Goal: Information Seeking & Learning: Learn about a topic

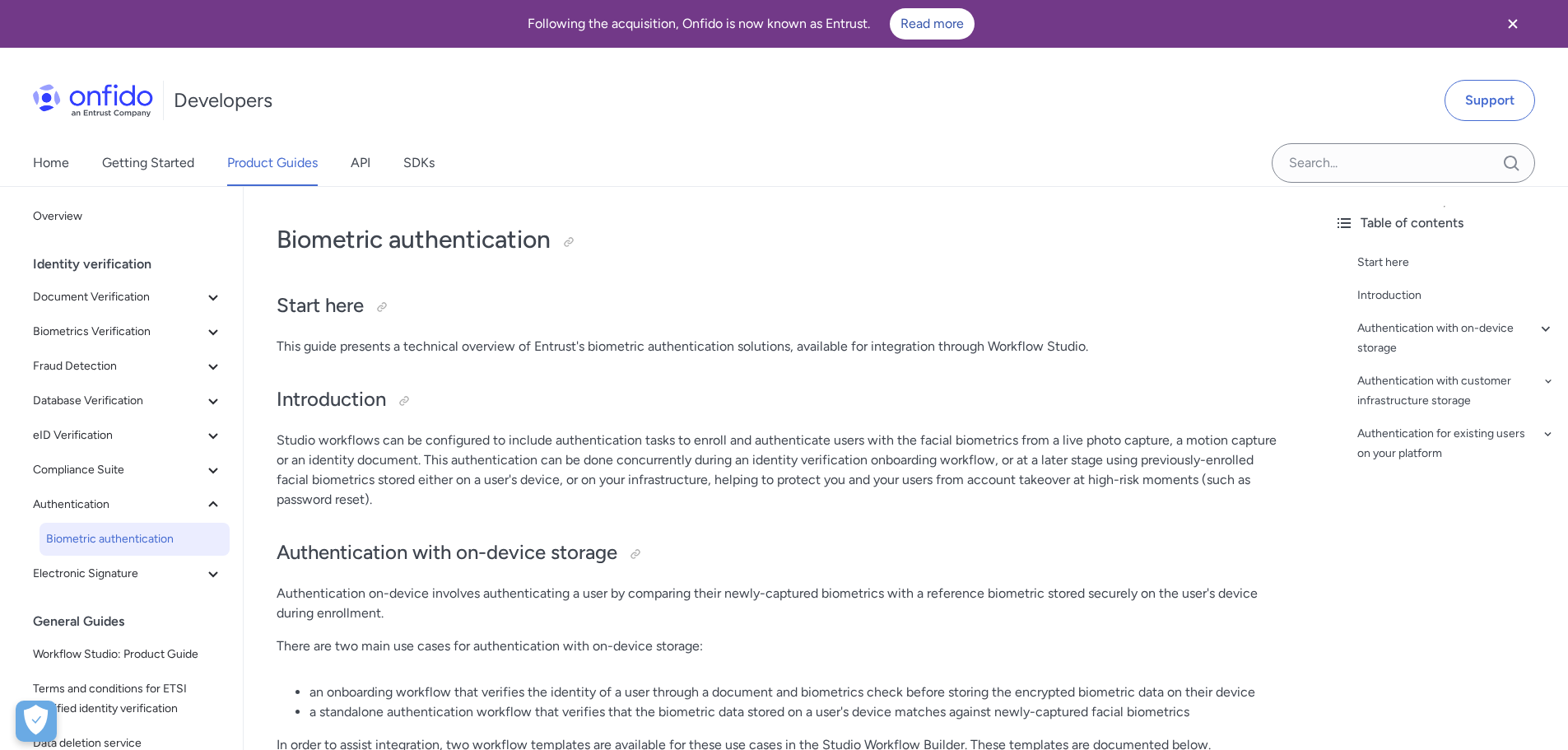
scroll to position [247, 0]
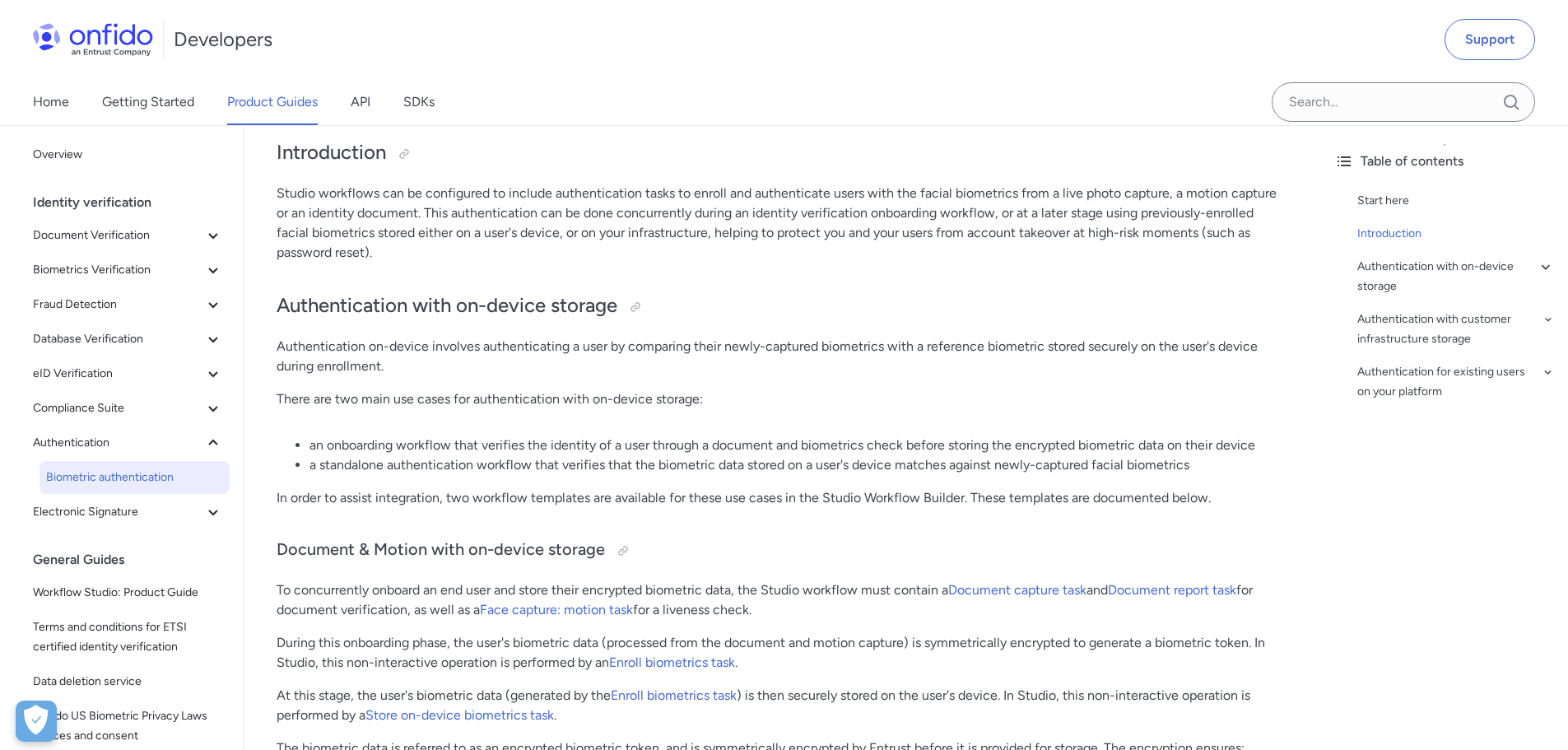
click at [681, 190] on p "Studio workflows can be configured to include authentication tasks to enroll an…" at bounding box center [782, 223] width 1011 height 79
click at [750, 189] on p "Studio workflows can be configured to include authentication tasks to enroll an…" at bounding box center [782, 223] width 1011 height 79
click at [817, 187] on p "Studio workflows can be configured to include authentication tasks to enroll an…" at bounding box center [782, 223] width 1011 height 79
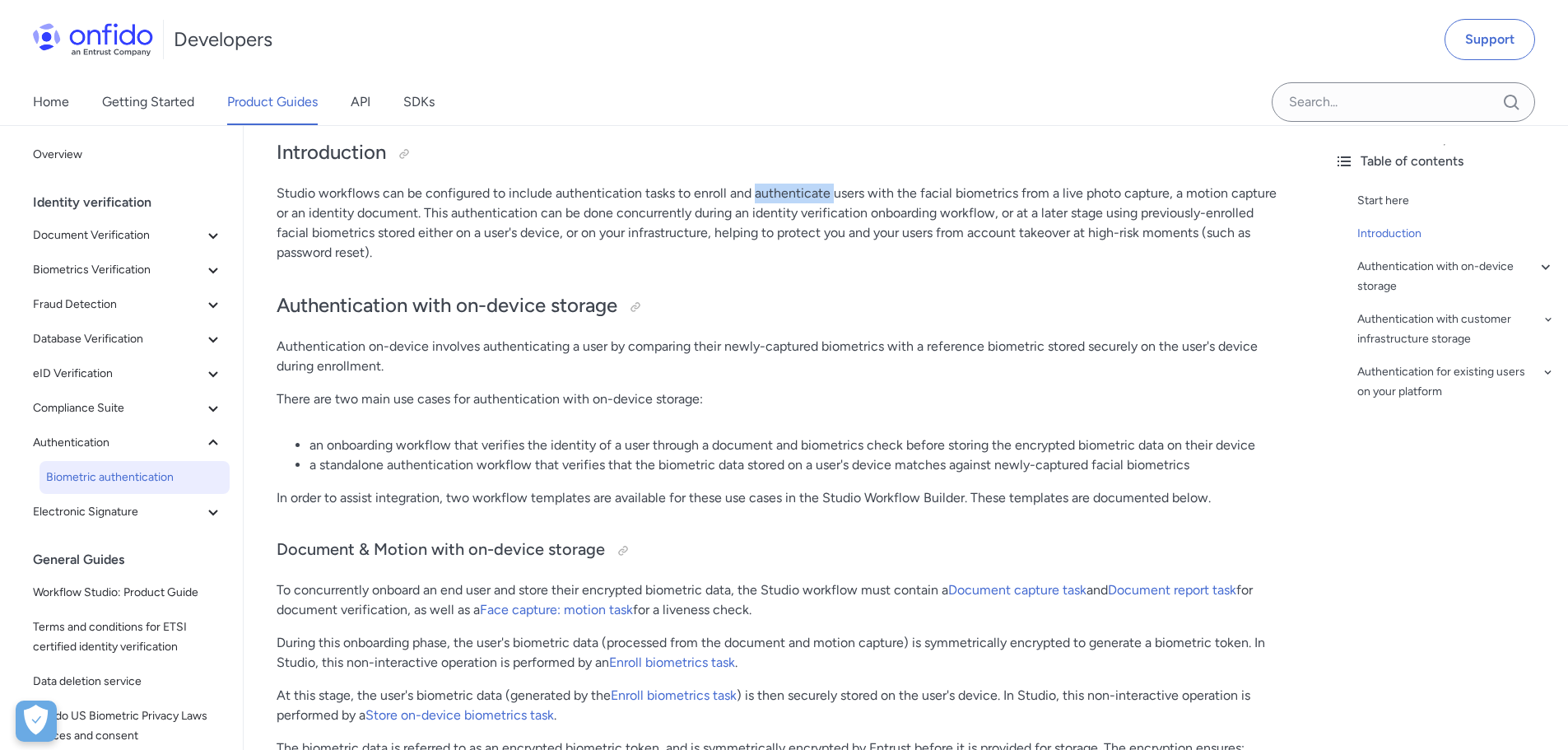
click at [817, 187] on p "Studio workflows can be configured to include authentication tasks to enroll an…" at bounding box center [782, 223] width 1011 height 79
click at [881, 188] on p "Studio workflows can be configured to include authentication tasks to enroll an…" at bounding box center [782, 223] width 1011 height 79
click at [937, 196] on p "Studio workflows can be configured to include authentication tasks to enroll an…" at bounding box center [782, 223] width 1011 height 79
click at [282, 194] on p "Studio workflows can be configured to include authentication tasks to enroll an…" at bounding box center [782, 223] width 1011 height 79
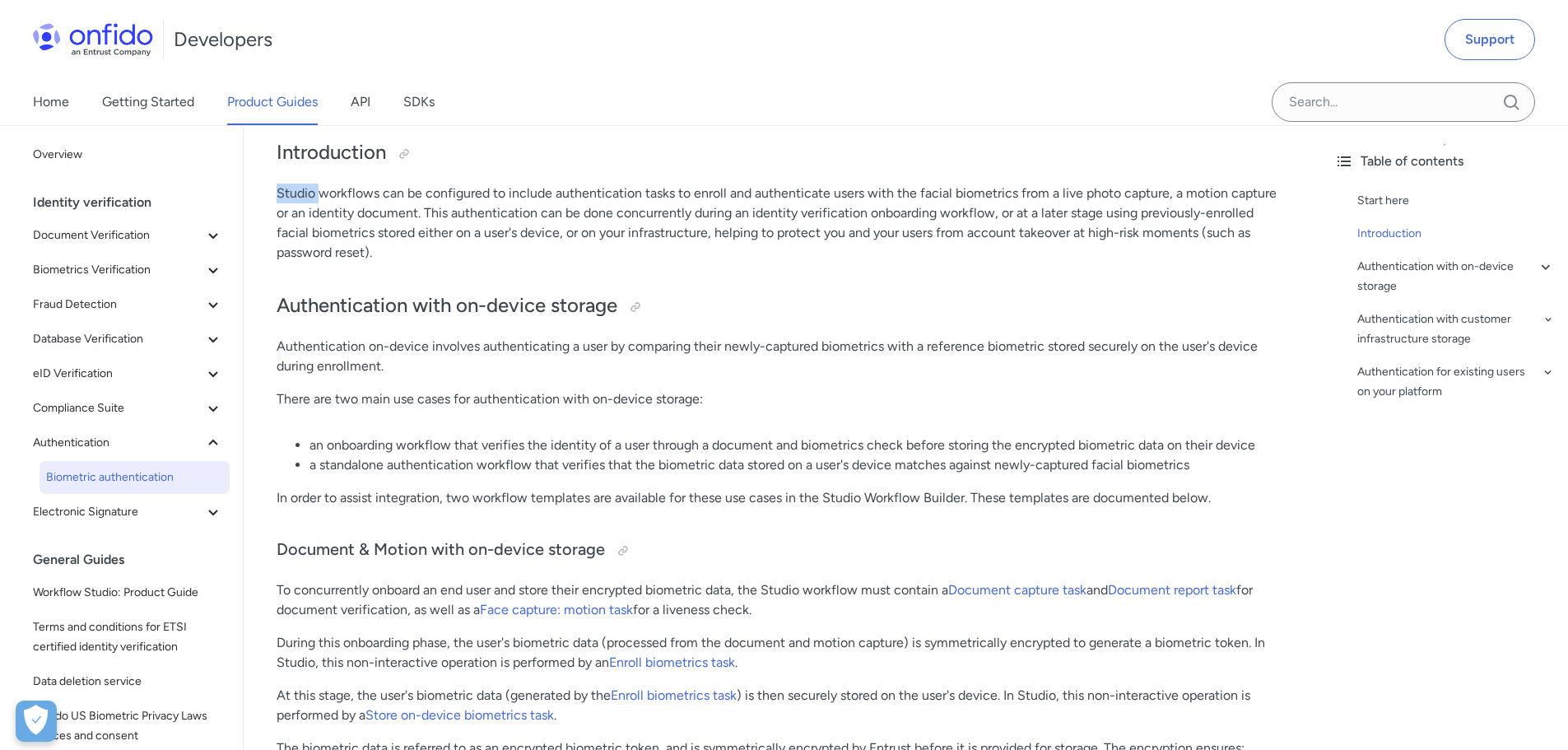
click at [282, 194] on p "Studio workflows can be configured to include authentication tasks to enroll an…" at bounding box center [782, 223] width 1011 height 79
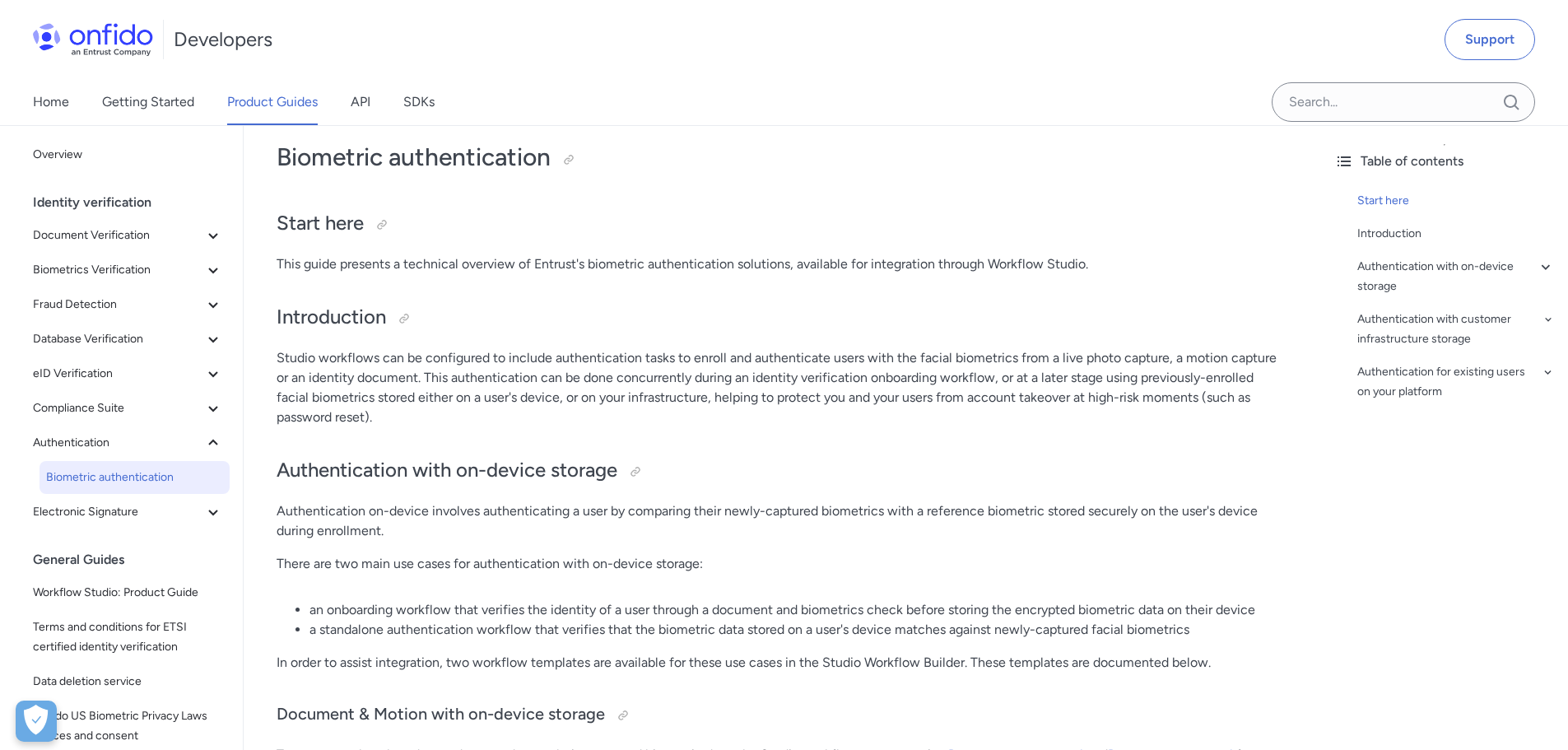
click at [661, 362] on p "Studio workflows can be configured to include authentication tasks to enroll an…" at bounding box center [782, 387] width 1011 height 79
click at [702, 369] on p "Studio workflows can be configured to include authentication tasks to enroll an…" at bounding box center [782, 387] width 1011 height 79
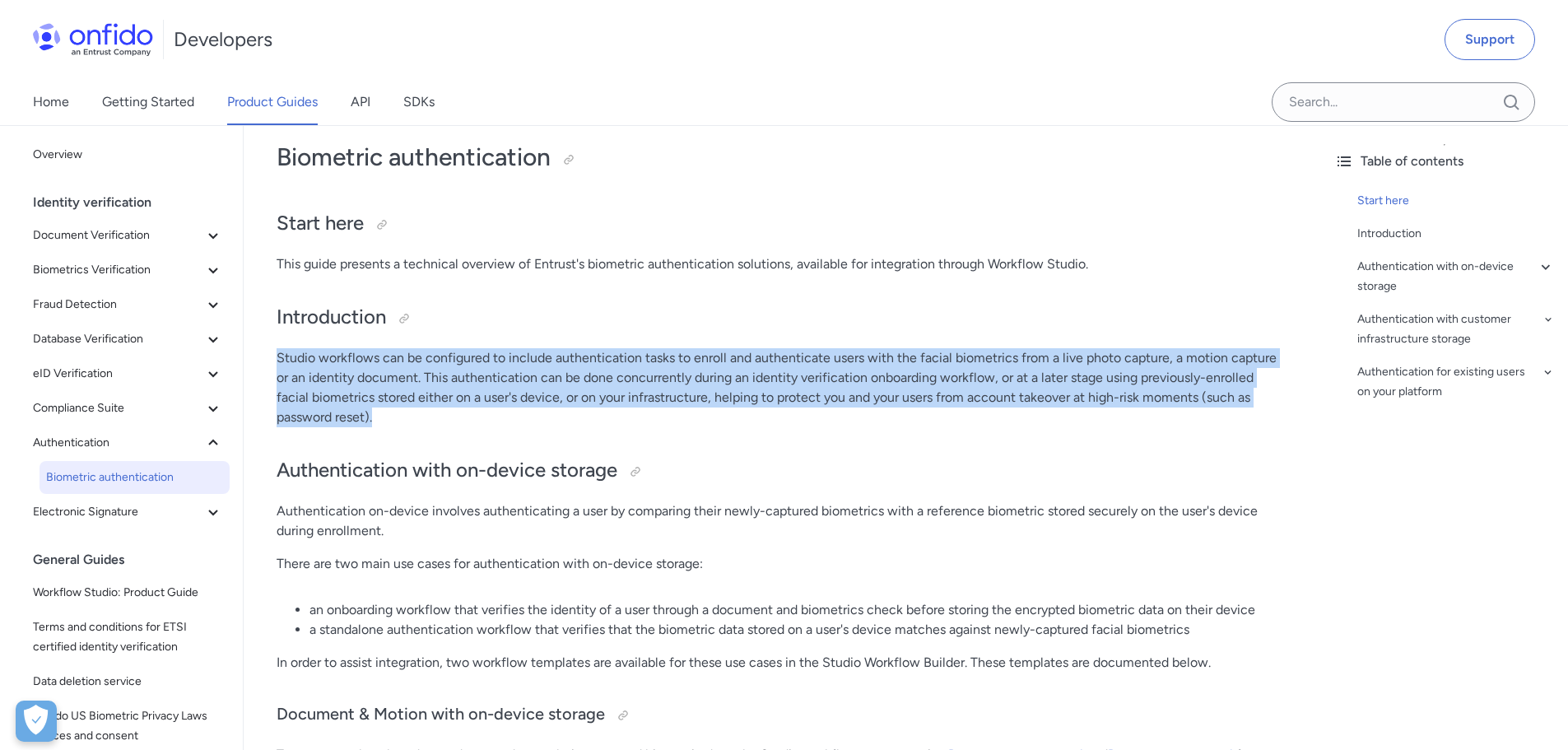
drag, startPoint x: 275, startPoint y: 356, endPoint x: 393, endPoint y: 433, distance: 140.9
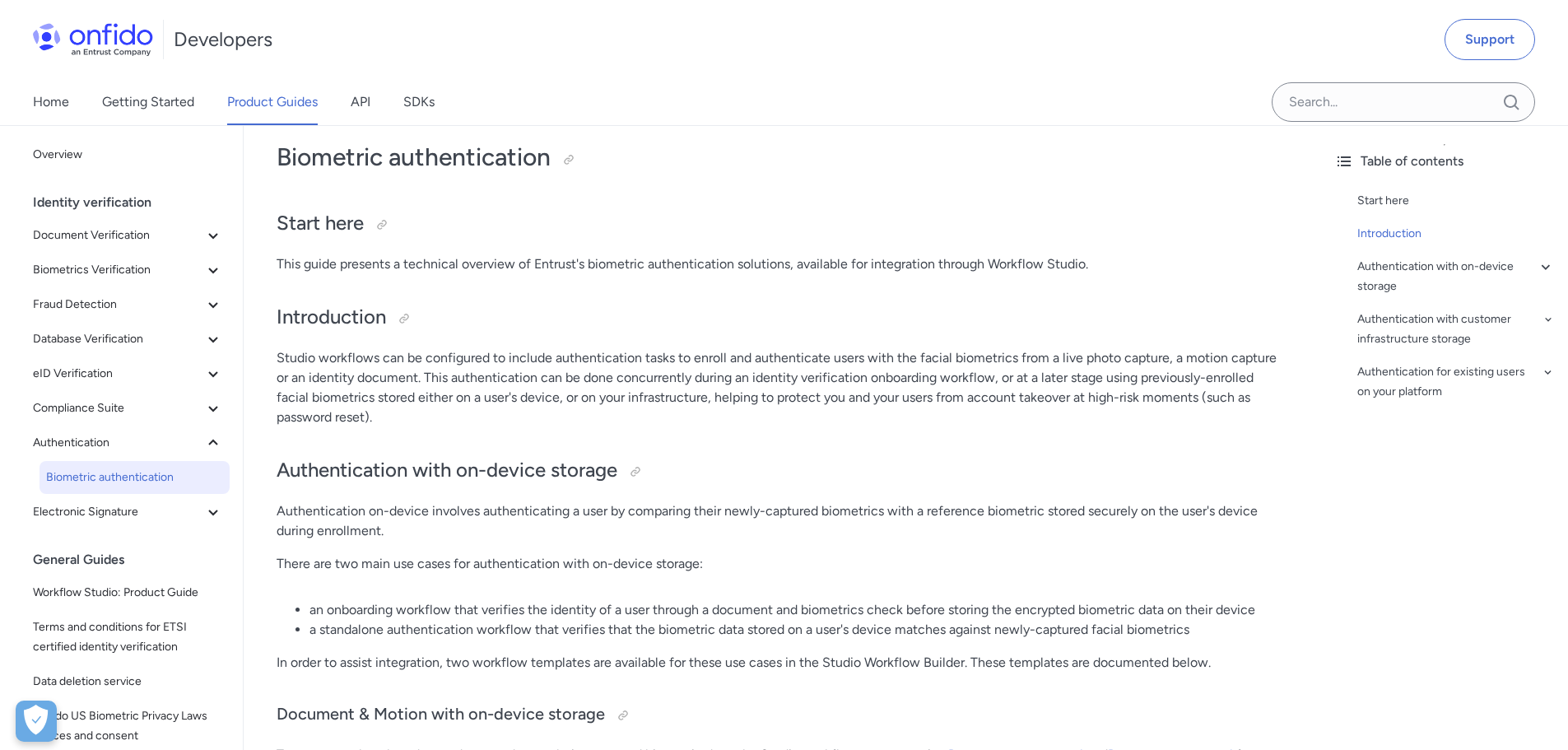
scroll to position [247, 0]
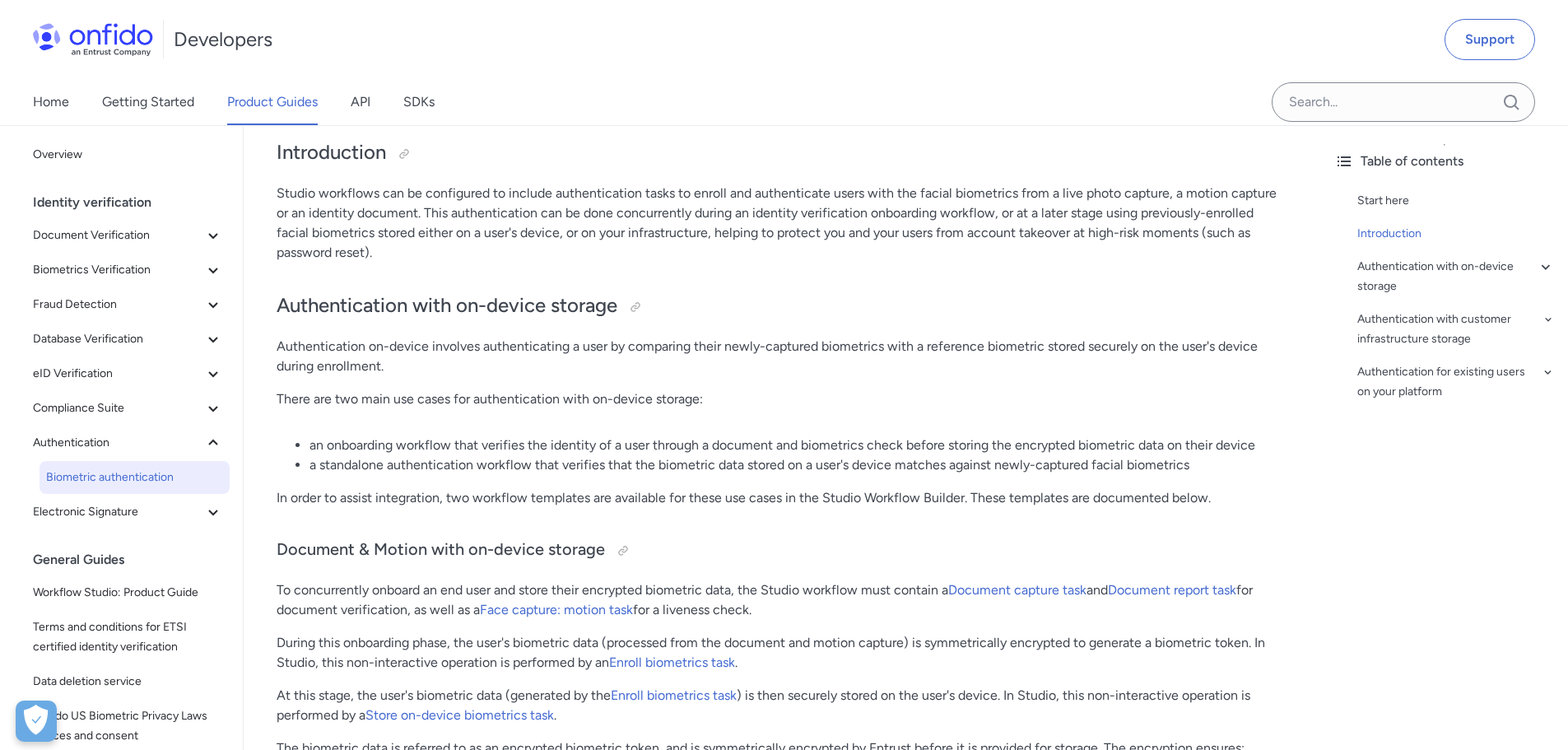
click at [919, 215] on p "Studio workflows can be configured to include authentication tasks to enroll an…" at bounding box center [782, 223] width 1011 height 79
click at [994, 212] on p "Studio workflows can be configured to include authentication tasks to enroll an…" at bounding box center [782, 223] width 1011 height 79
click at [1039, 213] on p "Studio workflows can be configured to include authentication tasks to enroll an…" at bounding box center [782, 223] width 1011 height 79
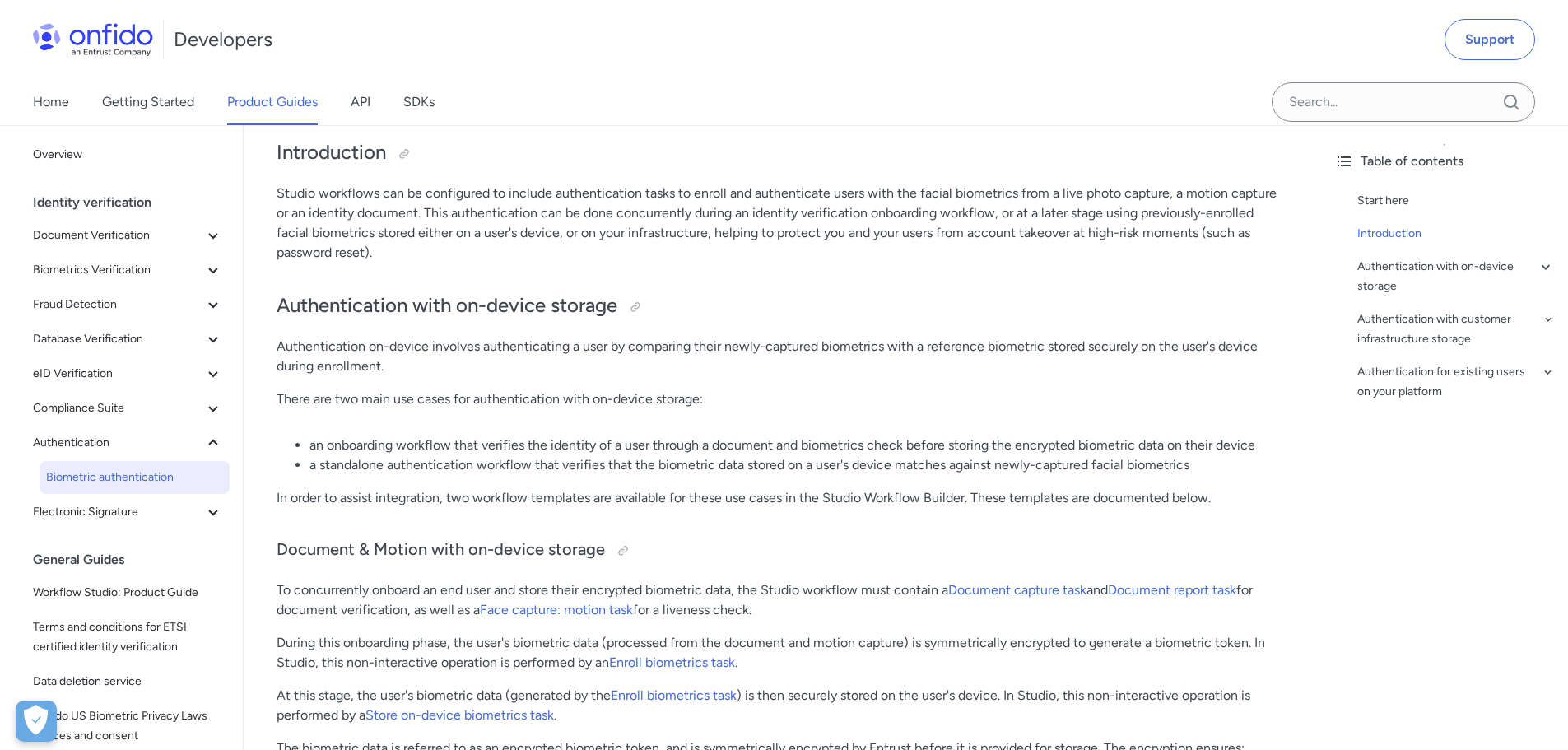
click at [1062, 213] on p "Studio workflows can be configured to include authentication tasks to enroll an…" at bounding box center [782, 223] width 1011 height 79
click at [1112, 217] on p "Studio workflows can be configured to include authentication tasks to enroll an…" at bounding box center [782, 223] width 1011 height 79
drag, startPoint x: 1001, startPoint y: 217, endPoint x: 1266, endPoint y: 212, distance: 265.0
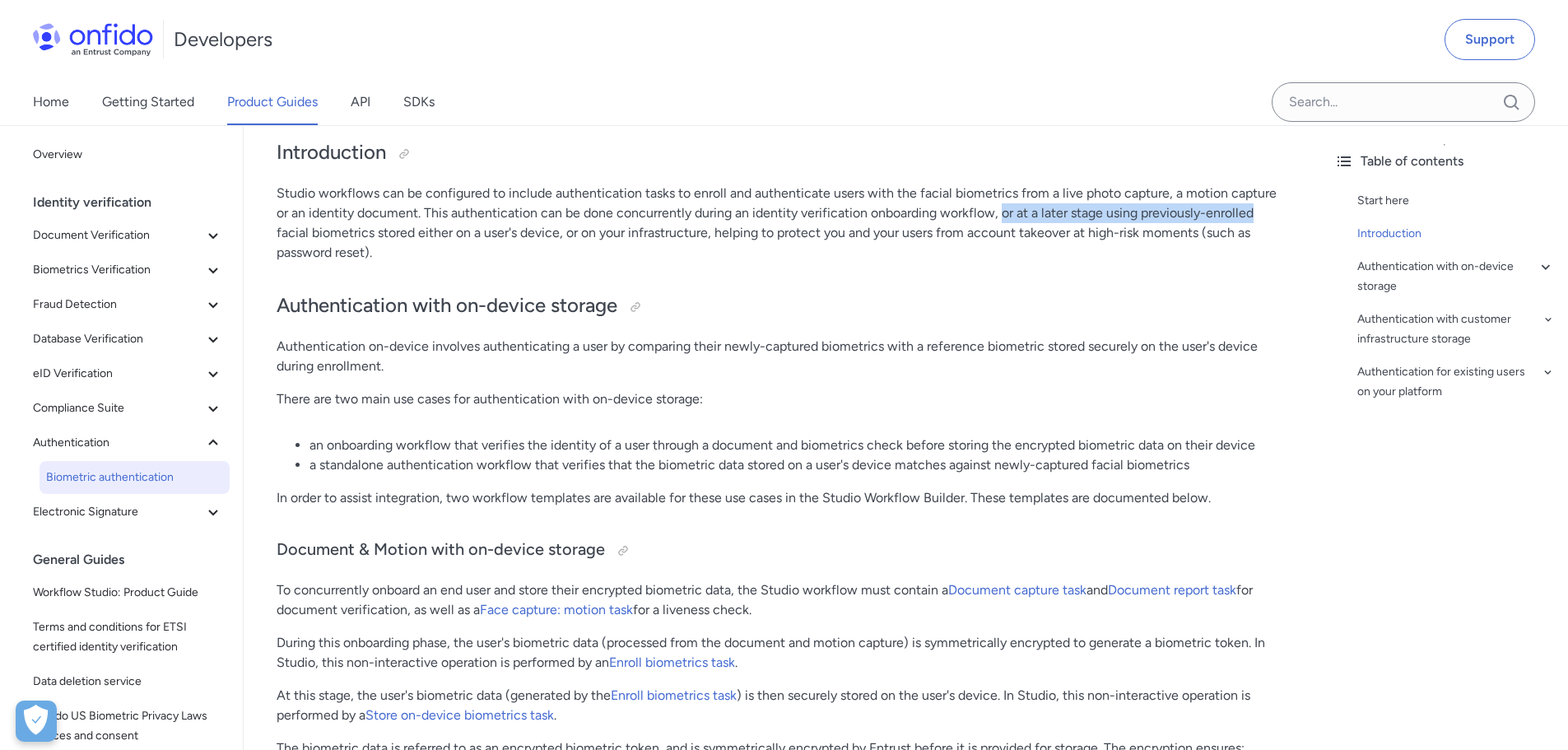
click at [1266, 212] on p "Studio workflows can be configured to include authentication tasks to enroll an…" at bounding box center [782, 223] width 1011 height 79
click at [301, 236] on p "Studio workflows can be configured to include authentication tasks to enroll an…" at bounding box center [782, 223] width 1011 height 79
click at [329, 227] on p "Studio workflows can be configured to include authentication tasks to enroll an…" at bounding box center [782, 223] width 1011 height 79
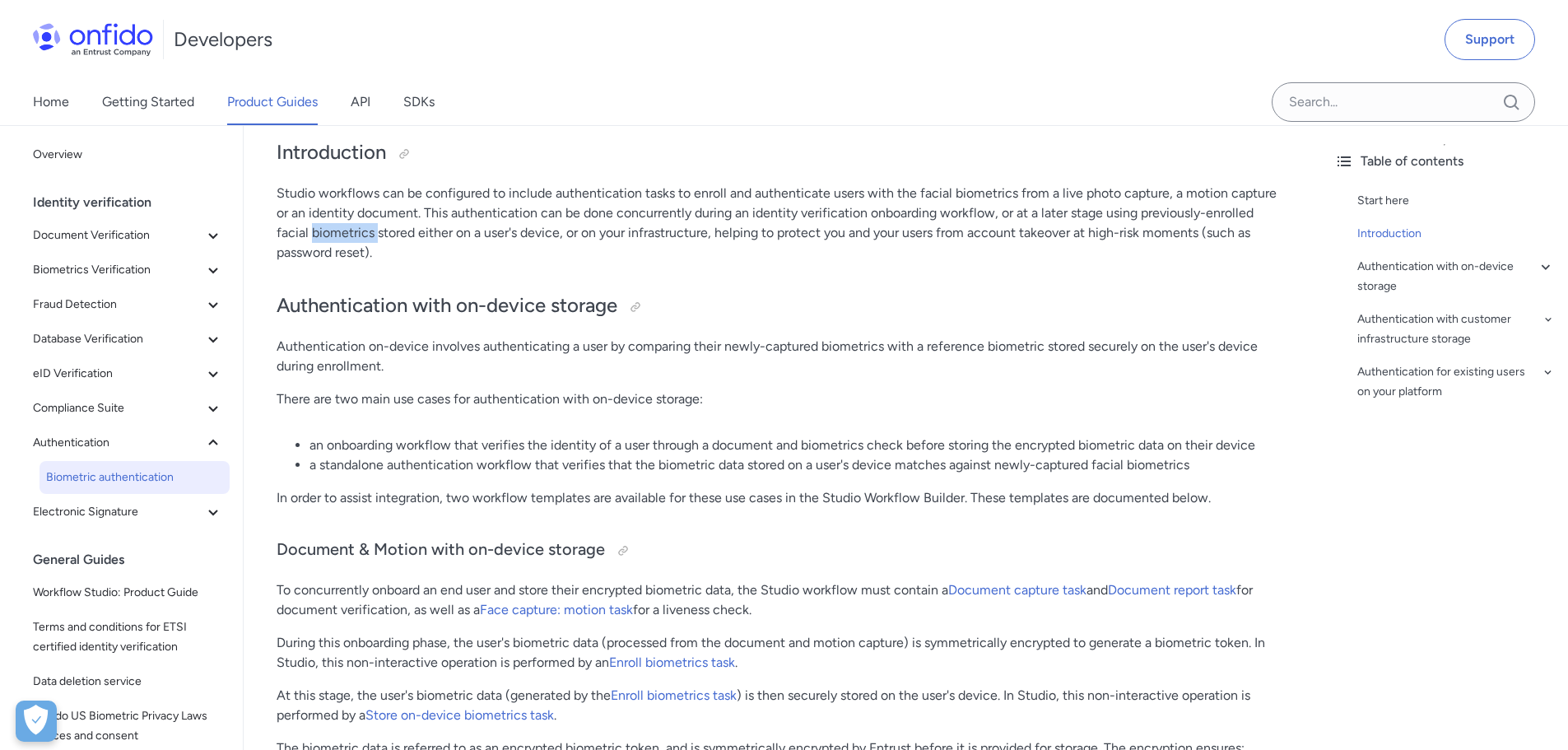
click at [329, 227] on p "Studio workflows can be configured to include authentication tasks to enroll an…" at bounding box center [782, 223] width 1011 height 79
click at [381, 230] on p "Studio workflows can be configured to include authentication tasks to enroll an…" at bounding box center [782, 223] width 1011 height 79
click at [433, 236] on p "Studio workflows can be configured to include authentication tasks to enroll an…" at bounding box center [782, 223] width 1011 height 79
click at [496, 233] on p "Studio workflows can be configured to include authentication tasks to enroll an…" at bounding box center [782, 223] width 1011 height 79
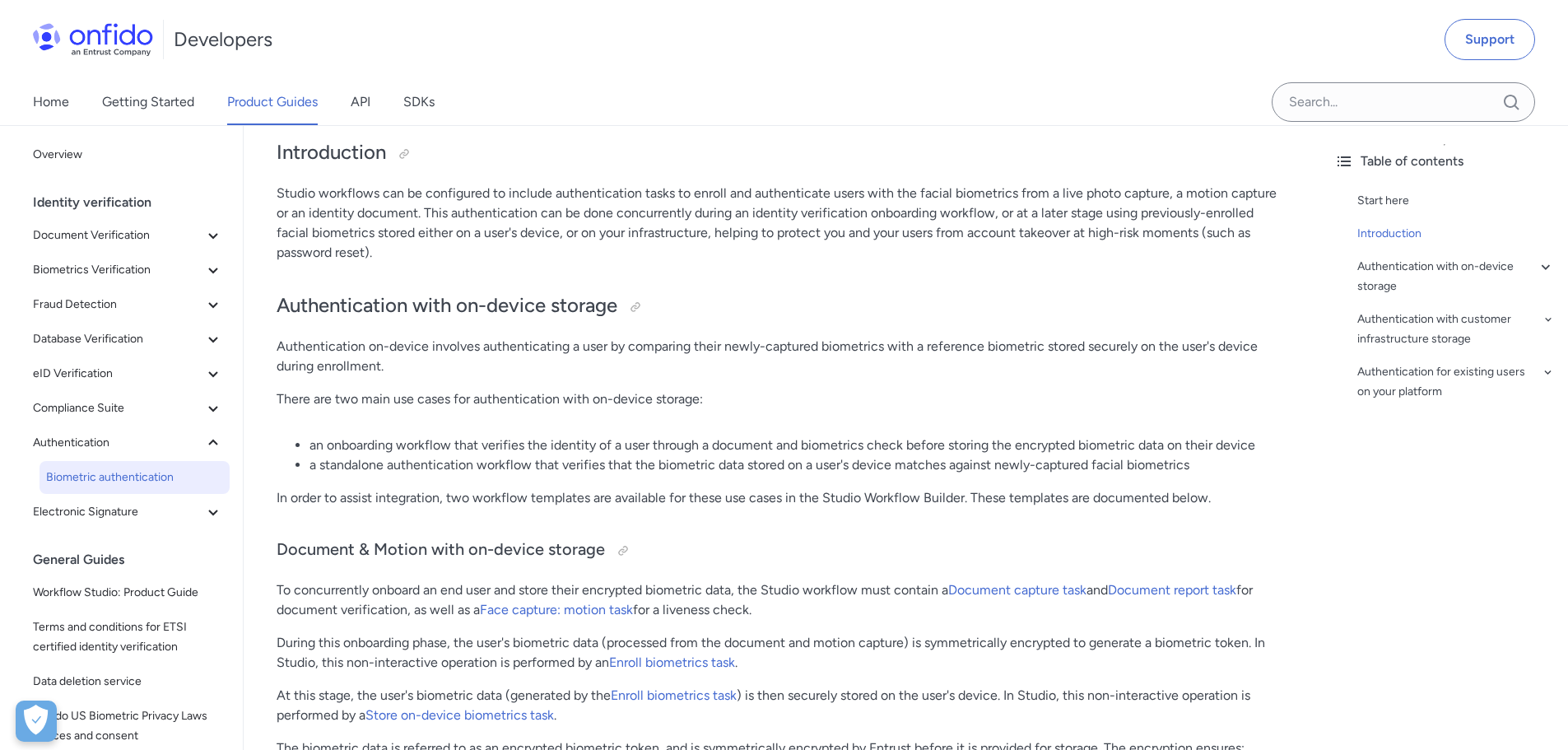
click at [529, 233] on p "Studio workflows can be configured to include authentication tasks to enroll an…" at bounding box center [782, 223] width 1011 height 79
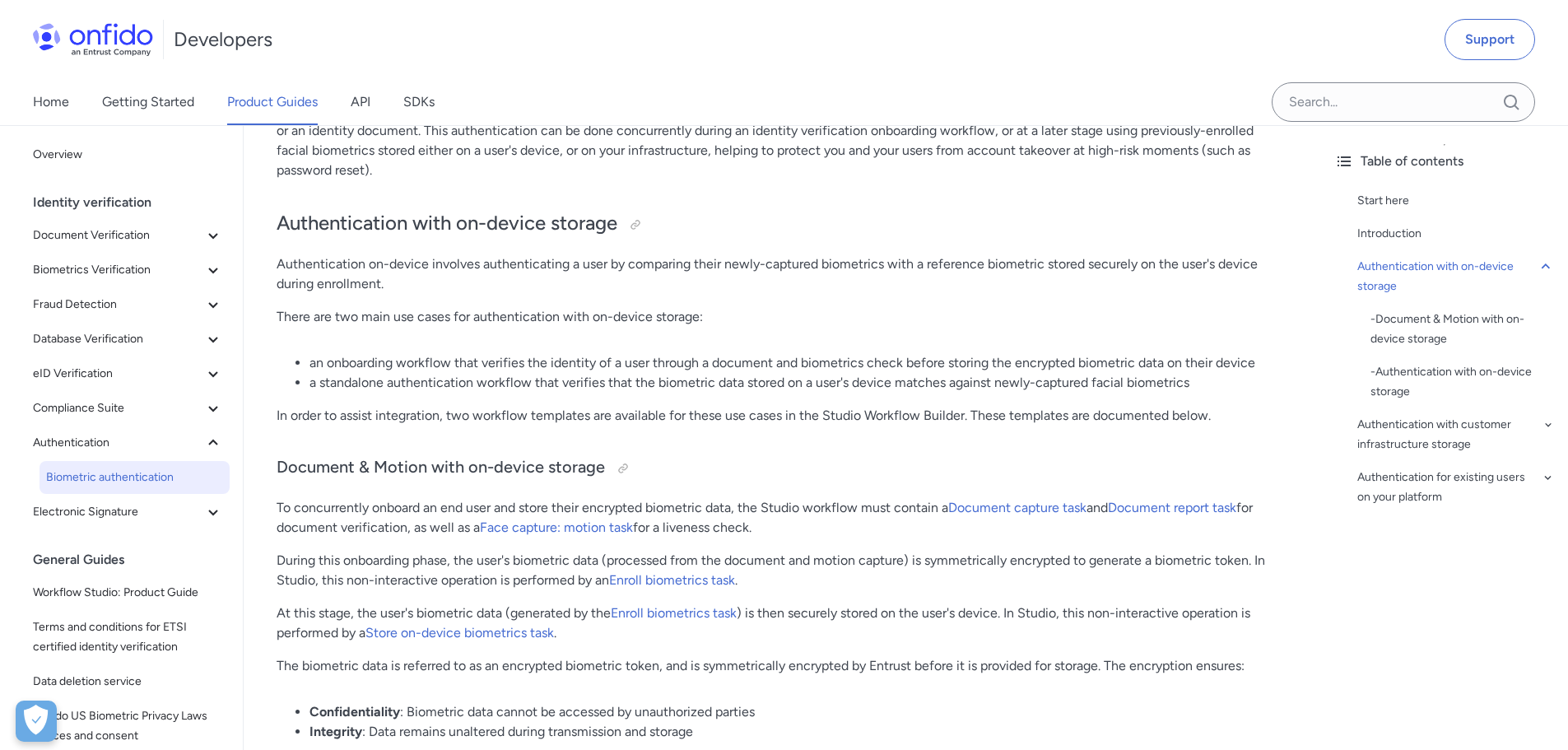
click at [419, 419] on p "In order to assist integration, two workflow templates are available for these …" at bounding box center [782, 416] width 1011 height 20
click at [482, 421] on p "In order to assist integration, two workflow templates are available for these …" at bounding box center [782, 416] width 1011 height 20
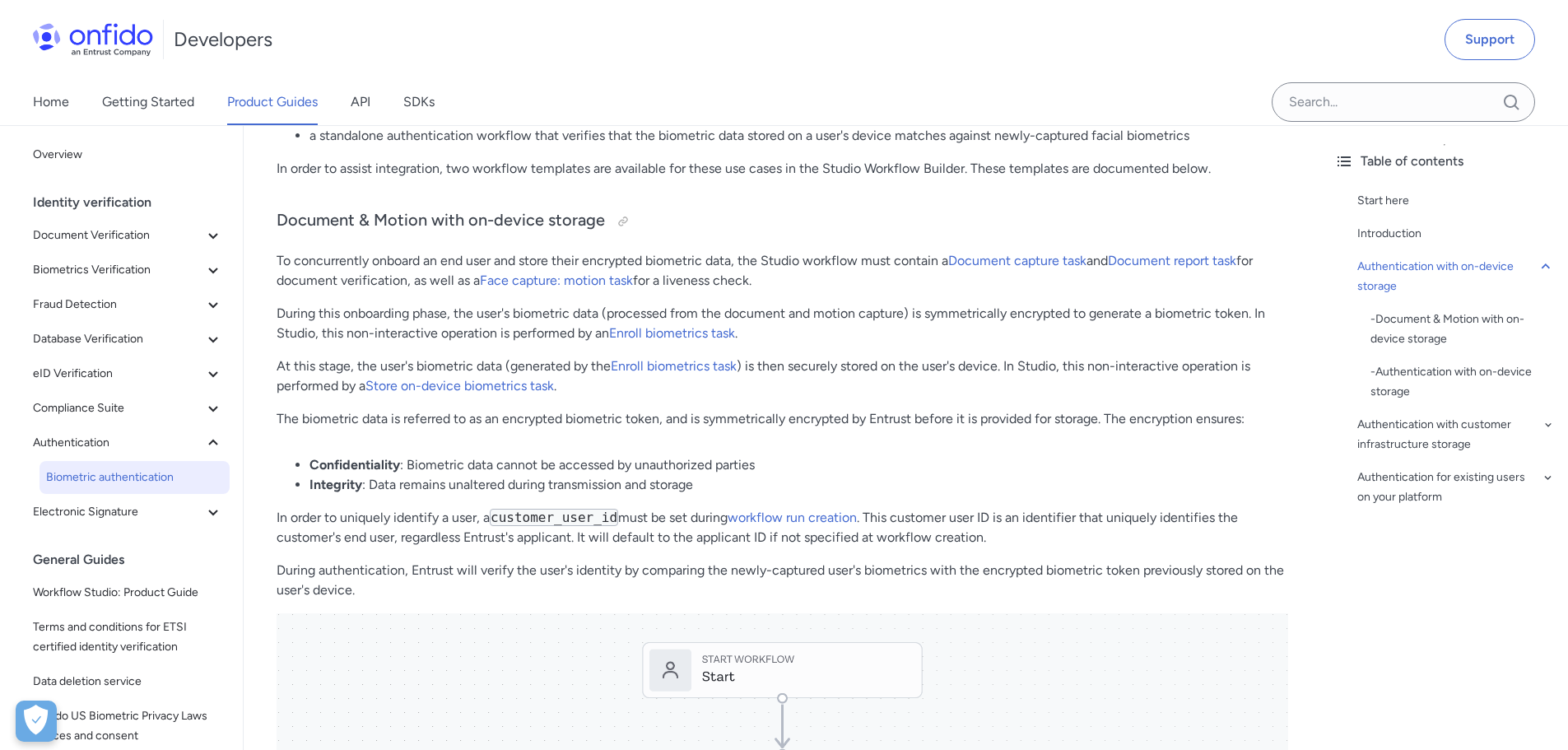
scroll to position [494, 0]
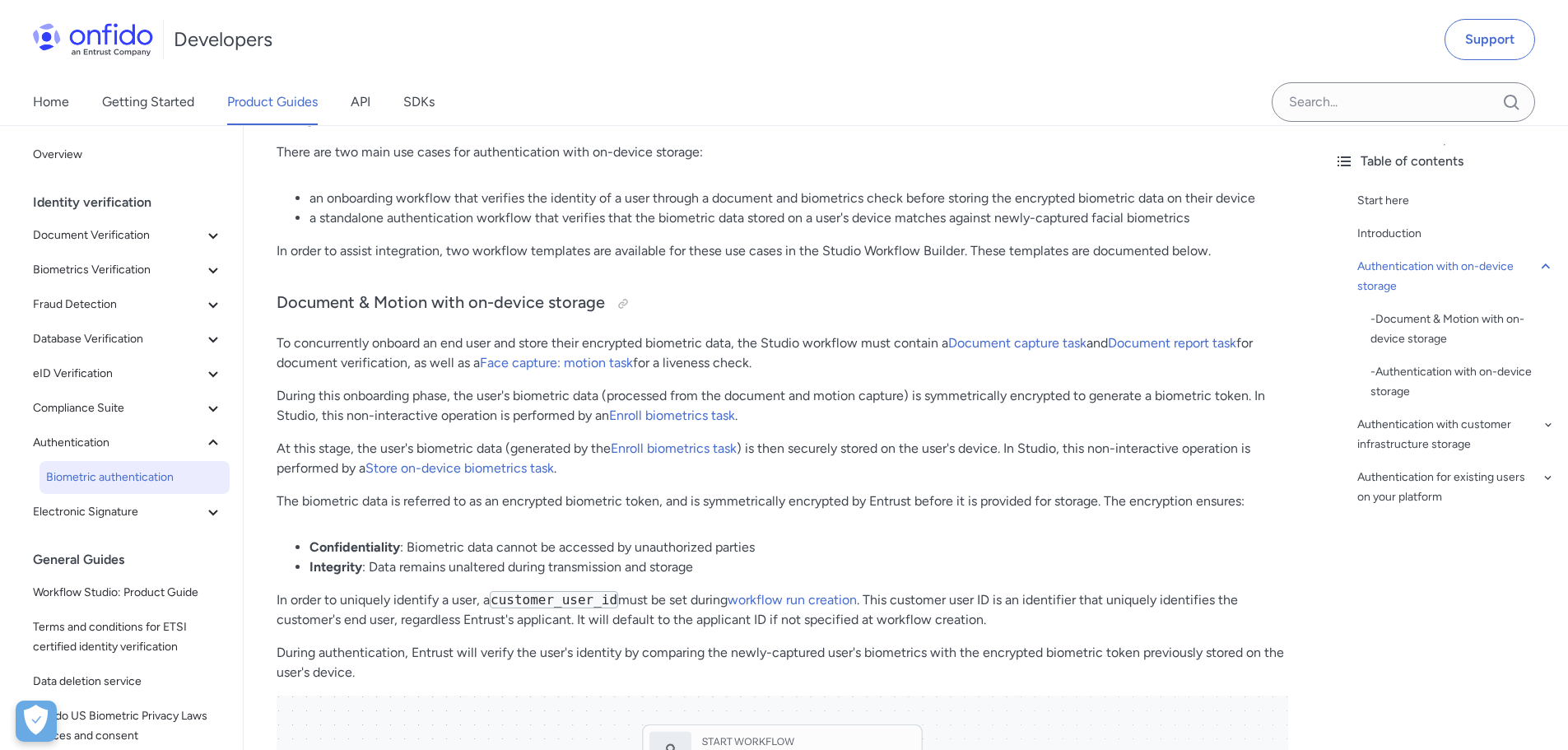
click at [728, 252] on p "In order to assist integration, two workflow templates are available for these …" at bounding box center [782, 251] width 1011 height 20
click at [804, 252] on p "In order to assist integration, two workflow templates are available for these …" at bounding box center [782, 251] width 1011 height 20
click at [809, 252] on p "In order to assist integration, two workflow templates are available for these …" at bounding box center [782, 251] width 1011 height 20
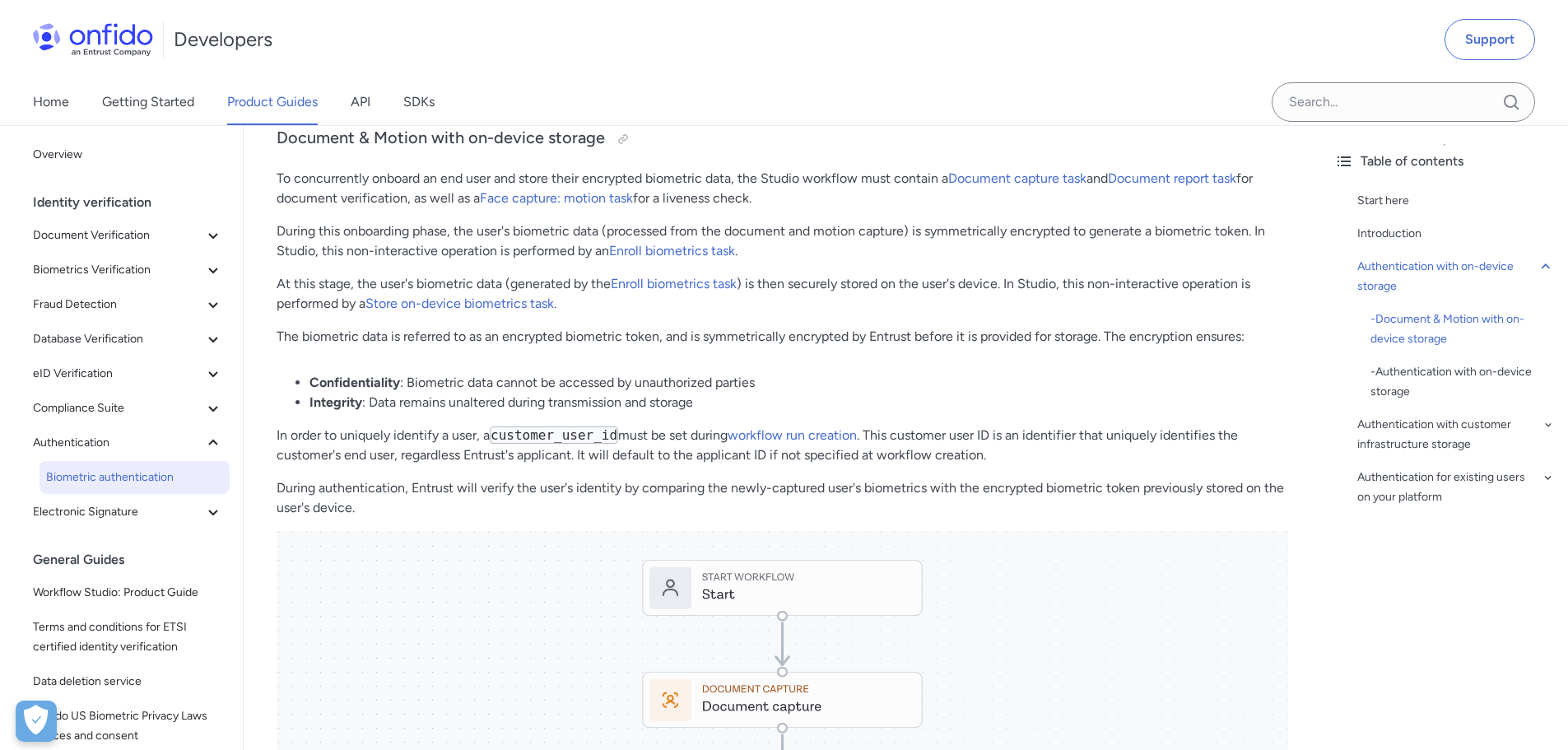
scroll to position [576, 0]
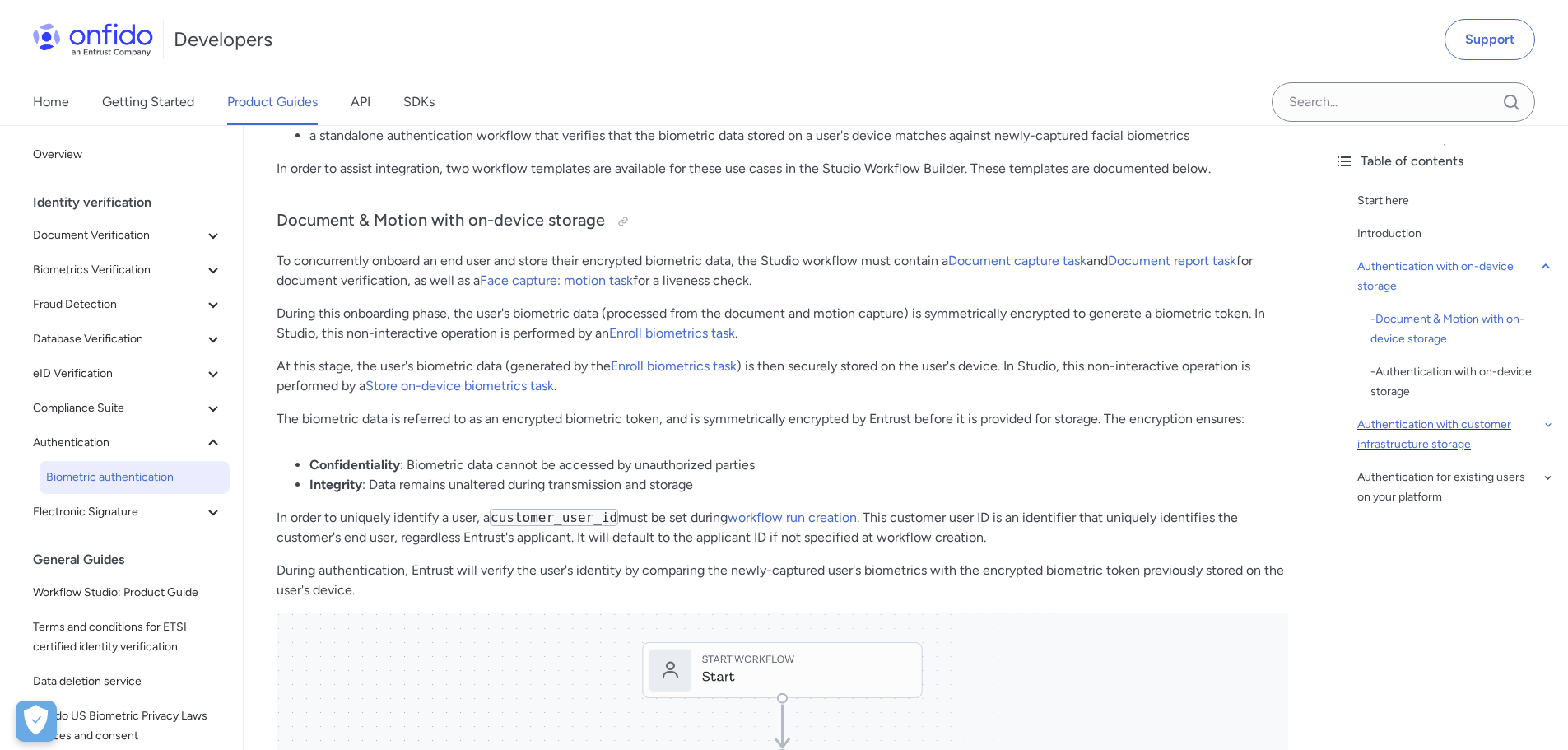
click at [1459, 448] on div "Authentication with customer infrastructure storage" at bounding box center [1455, 435] width 197 height 40
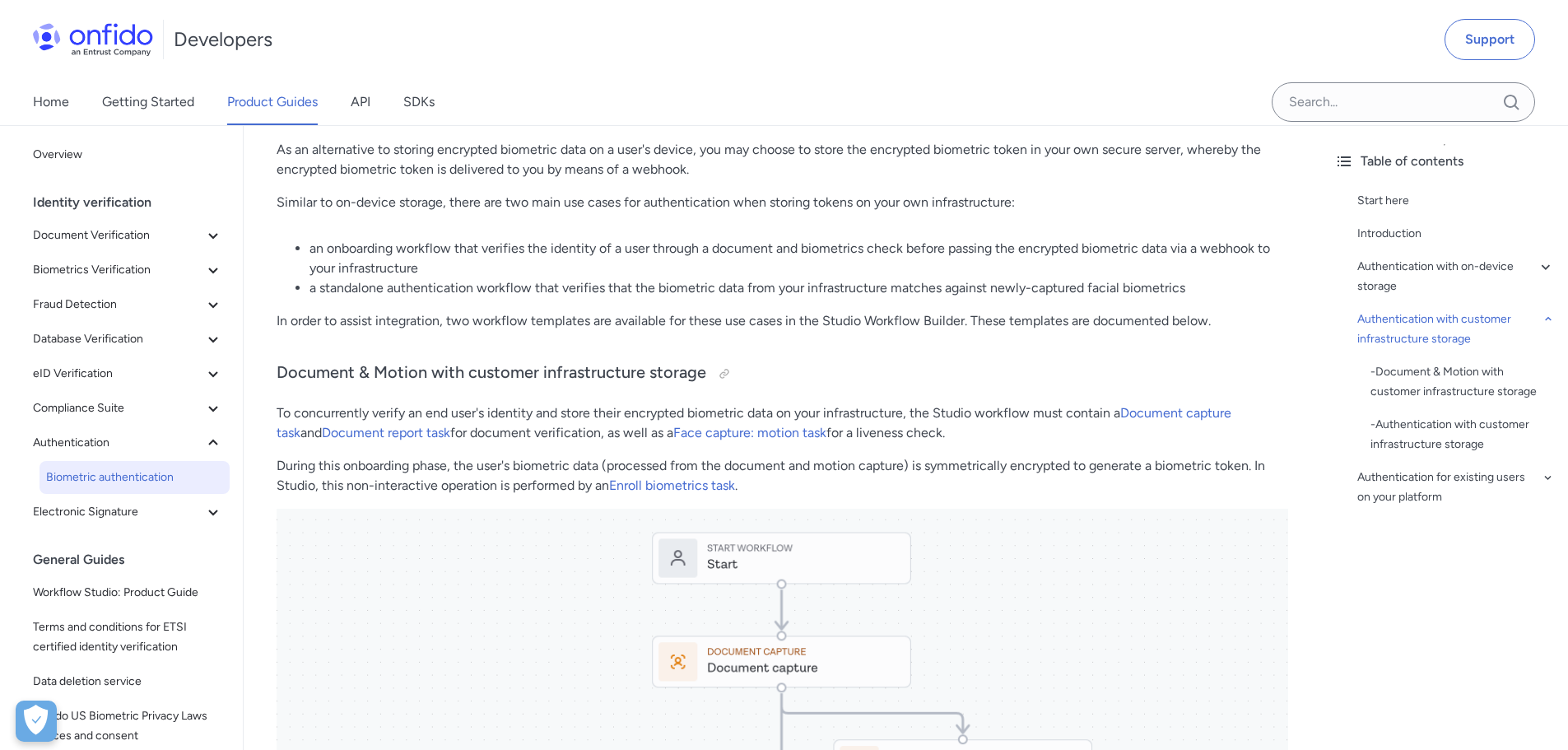
scroll to position [3139, 0]
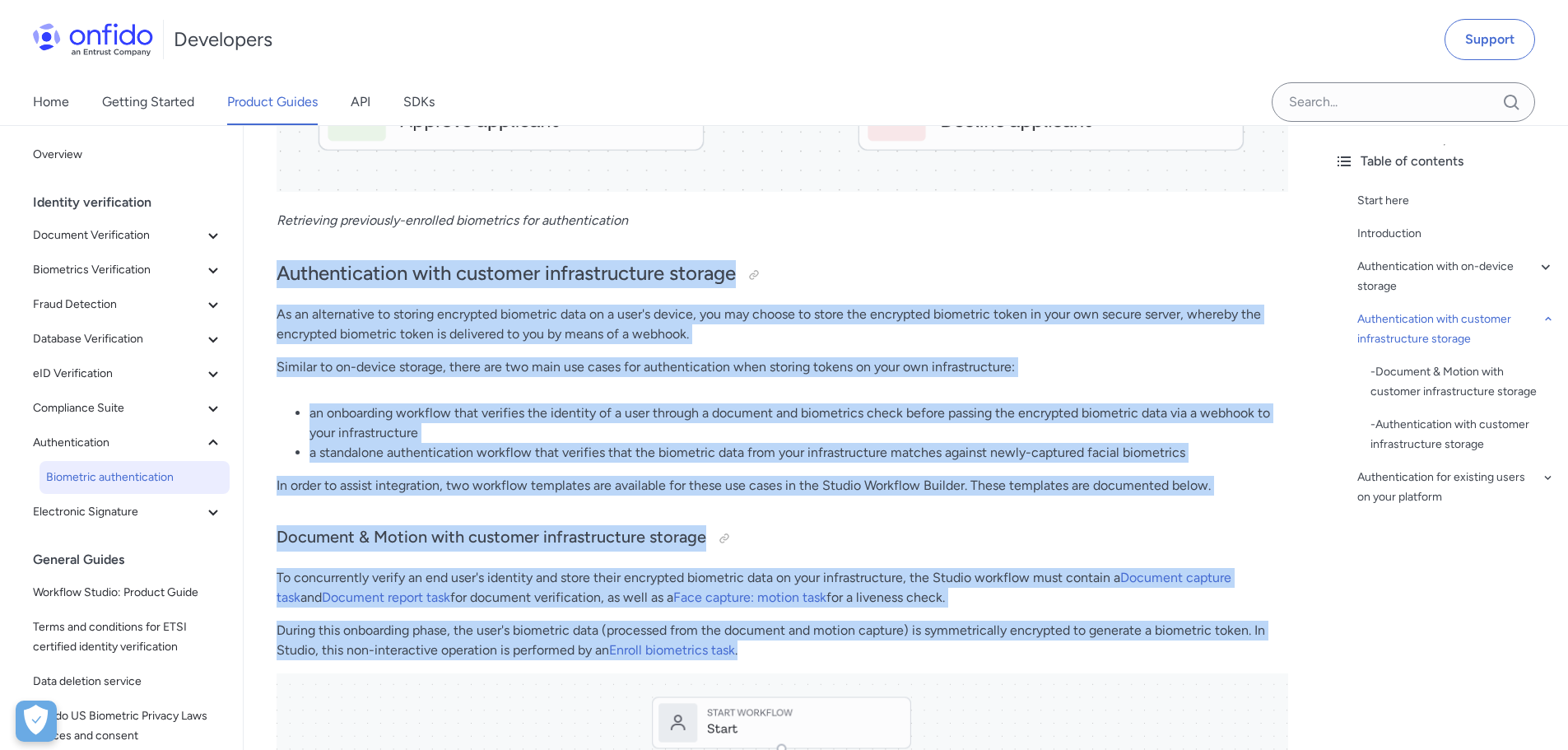
drag, startPoint x: 275, startPoint y: 270, endPoint x: 790, endPoint y: 650, distance: 640.0
copy div "Authentication with customer infrastructure storage As an alternative to storin…"
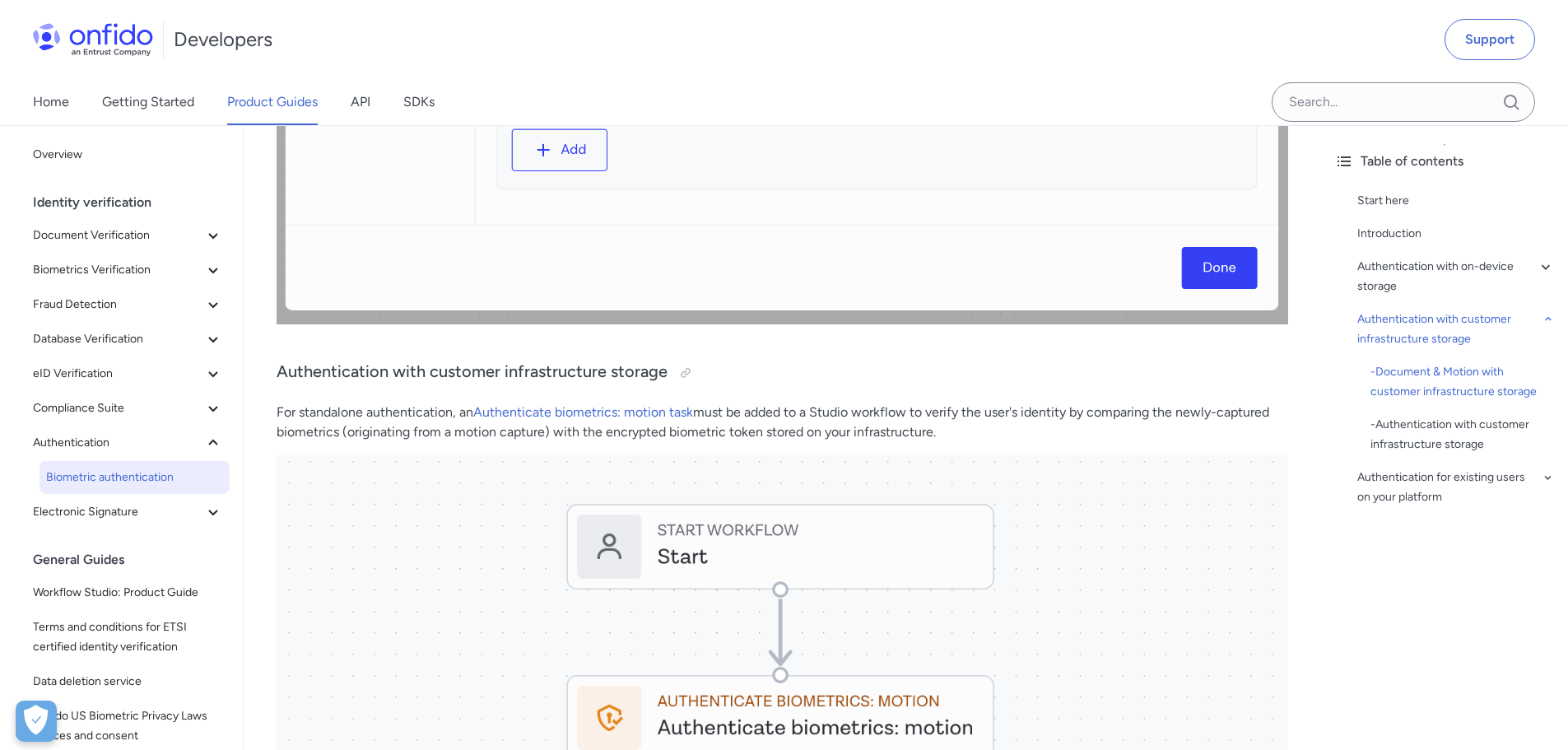
scroll to position [4985, 0]
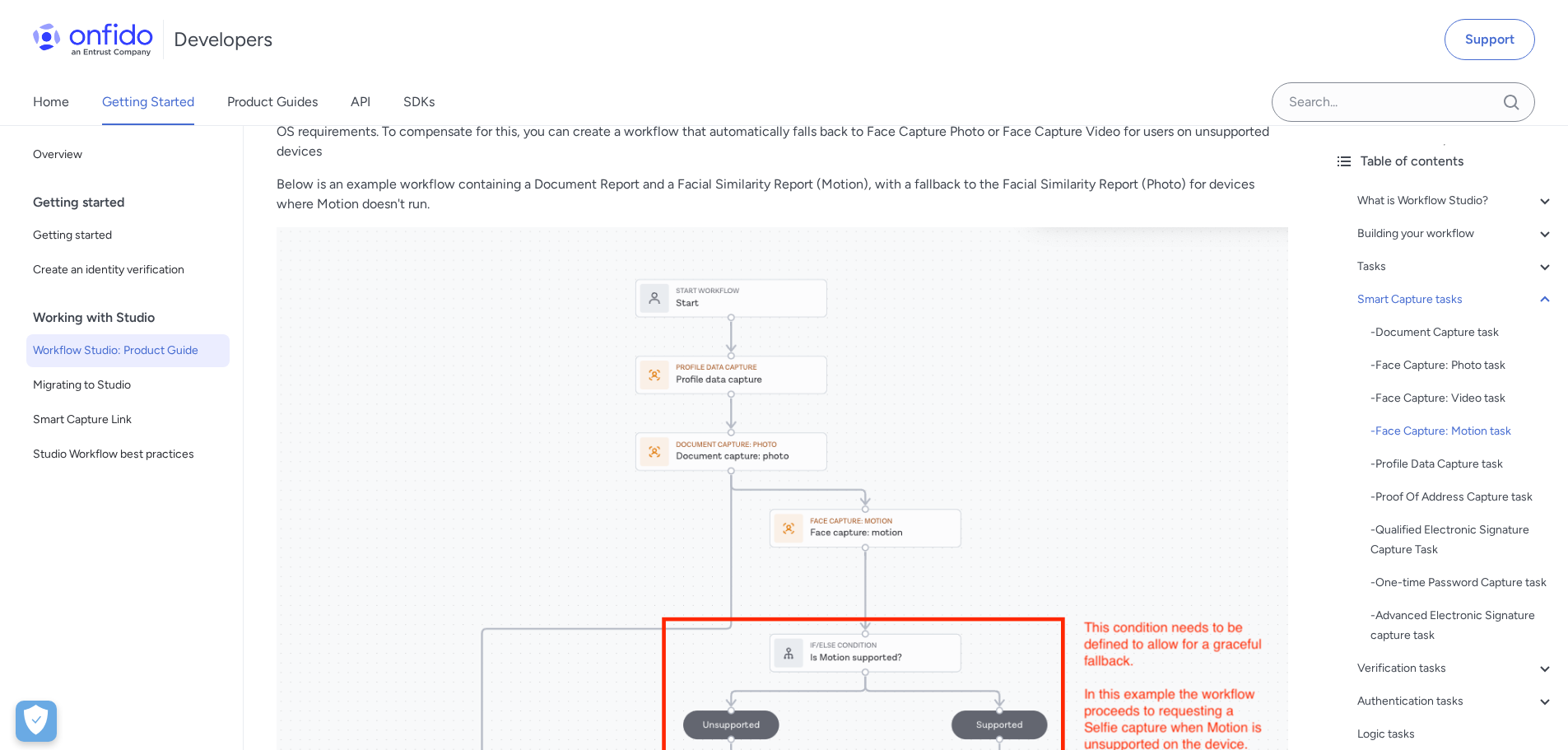
scroll to position [7081, 0]
